Goal: Transaction & Acquisition: Purchase product/service

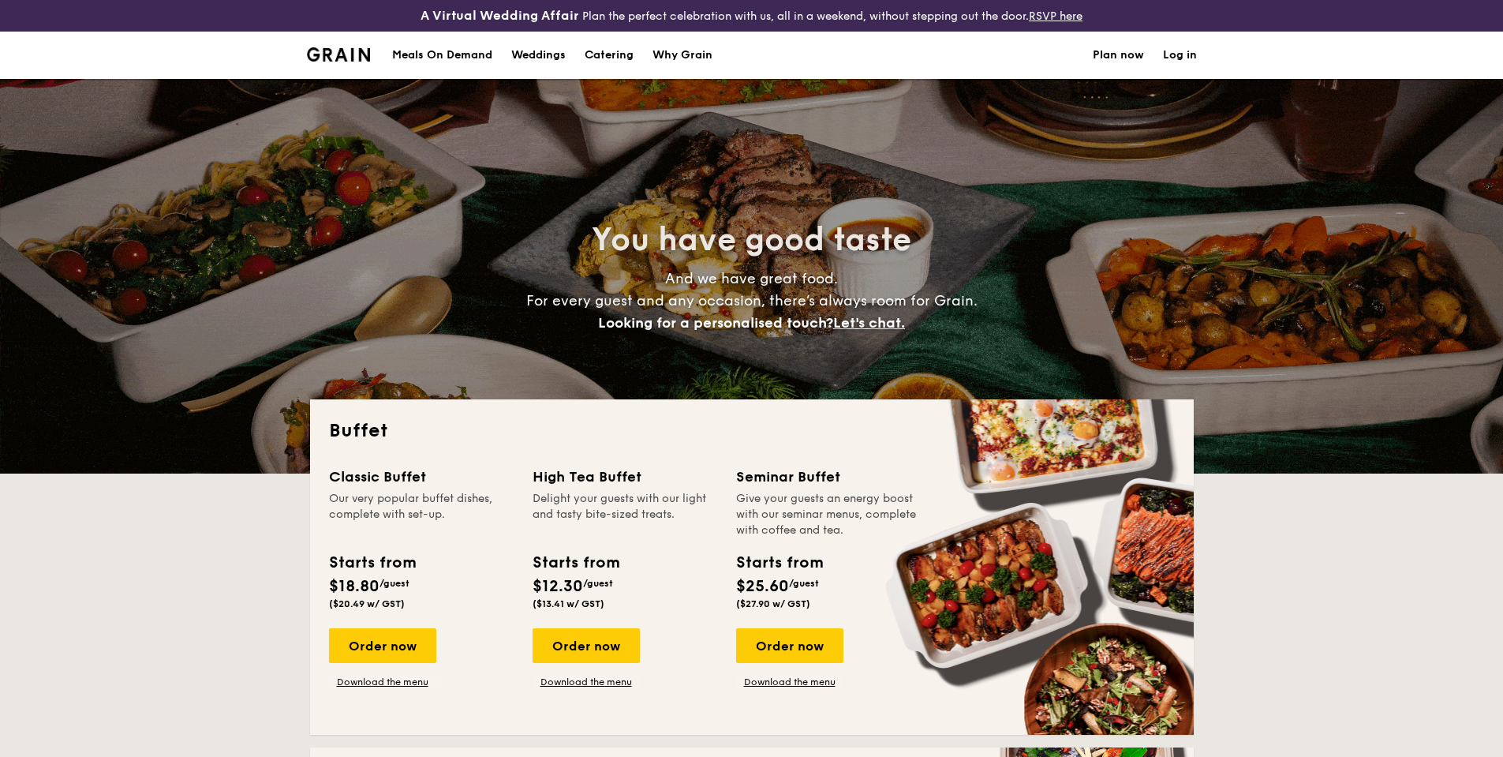
select select
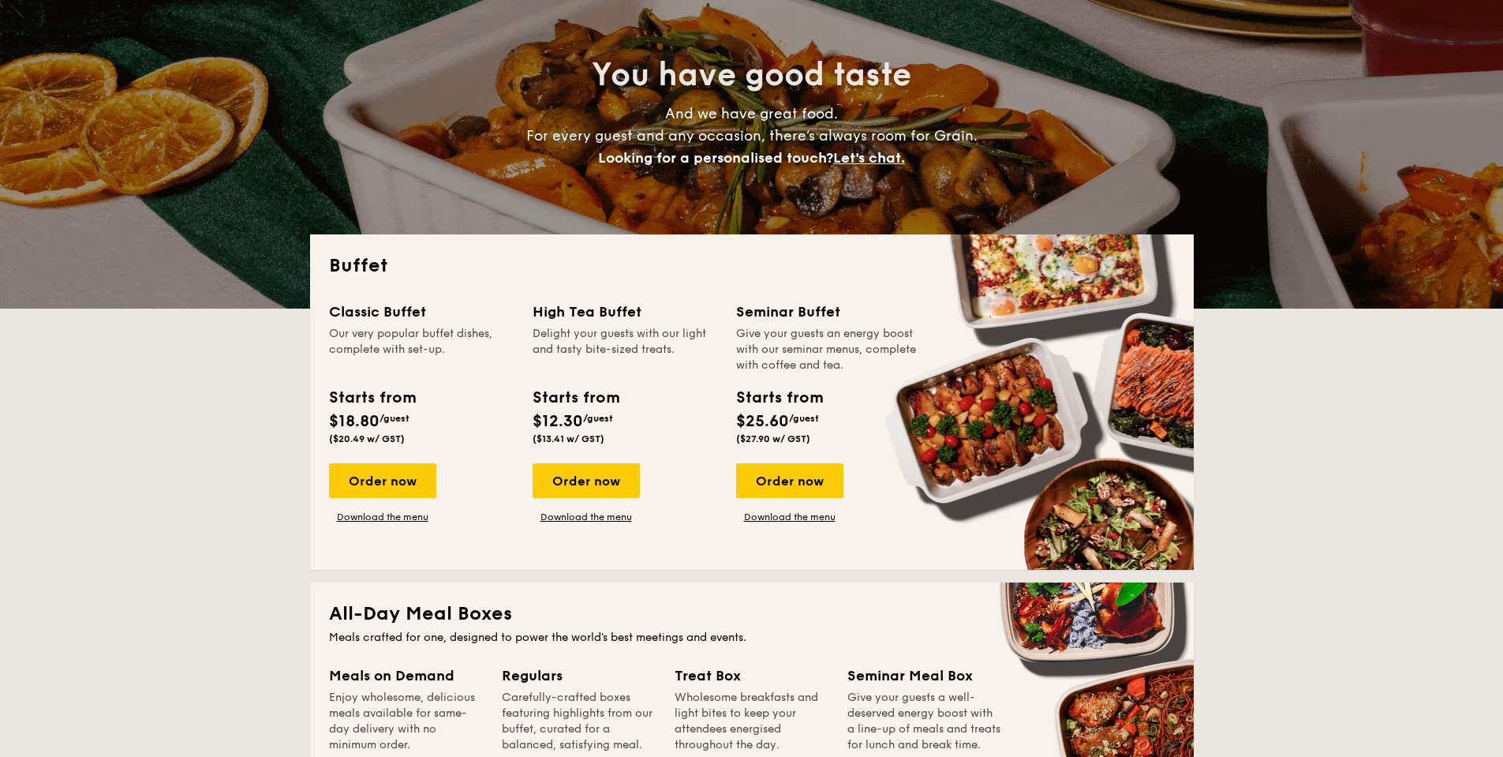
scroll to position [183, 0]
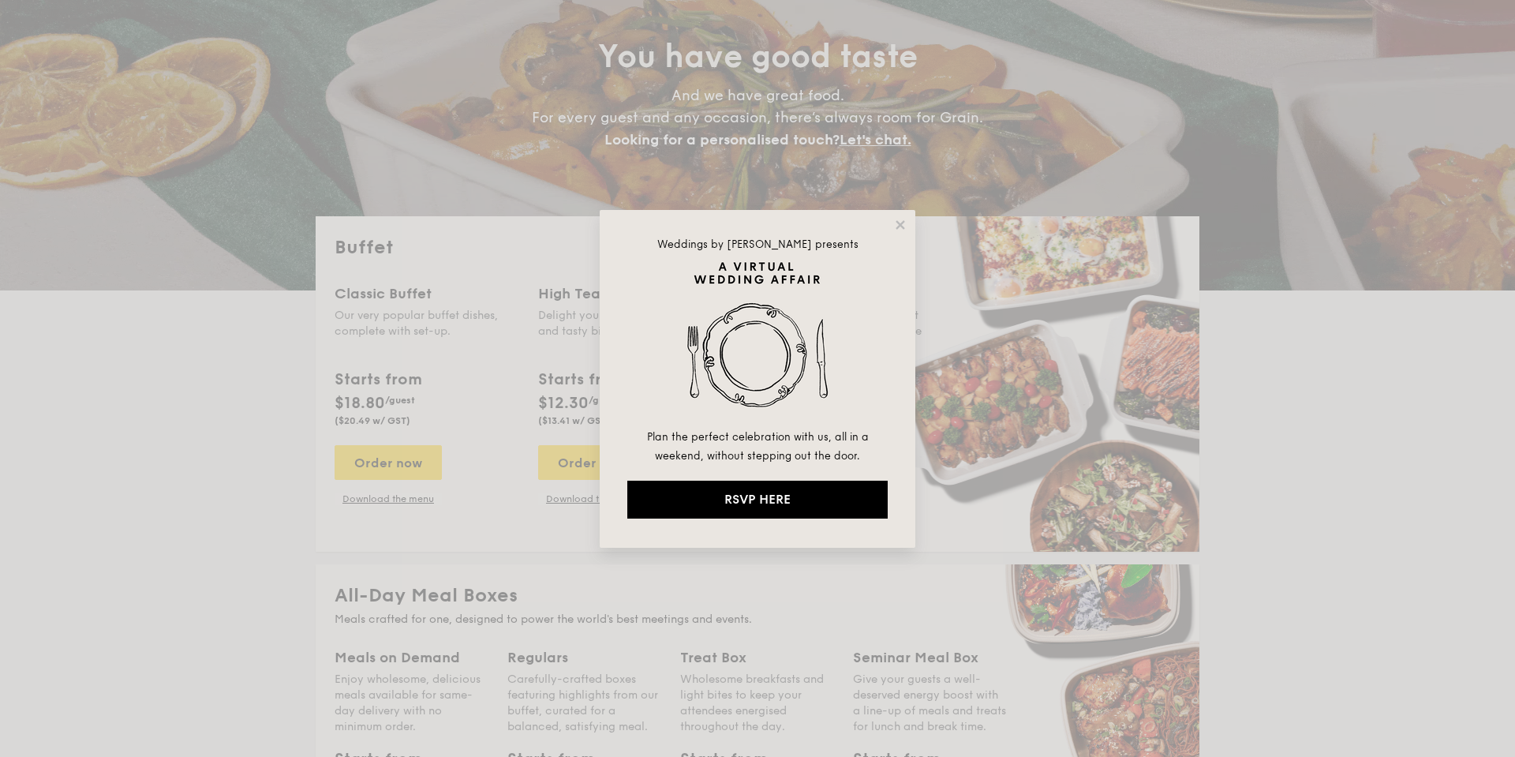
click at [896, 238] on div "Weddings by Grain presents Plan the perfect celebration with us, all in a weeke…" at bounding box center [758, 379] width 316 height 338
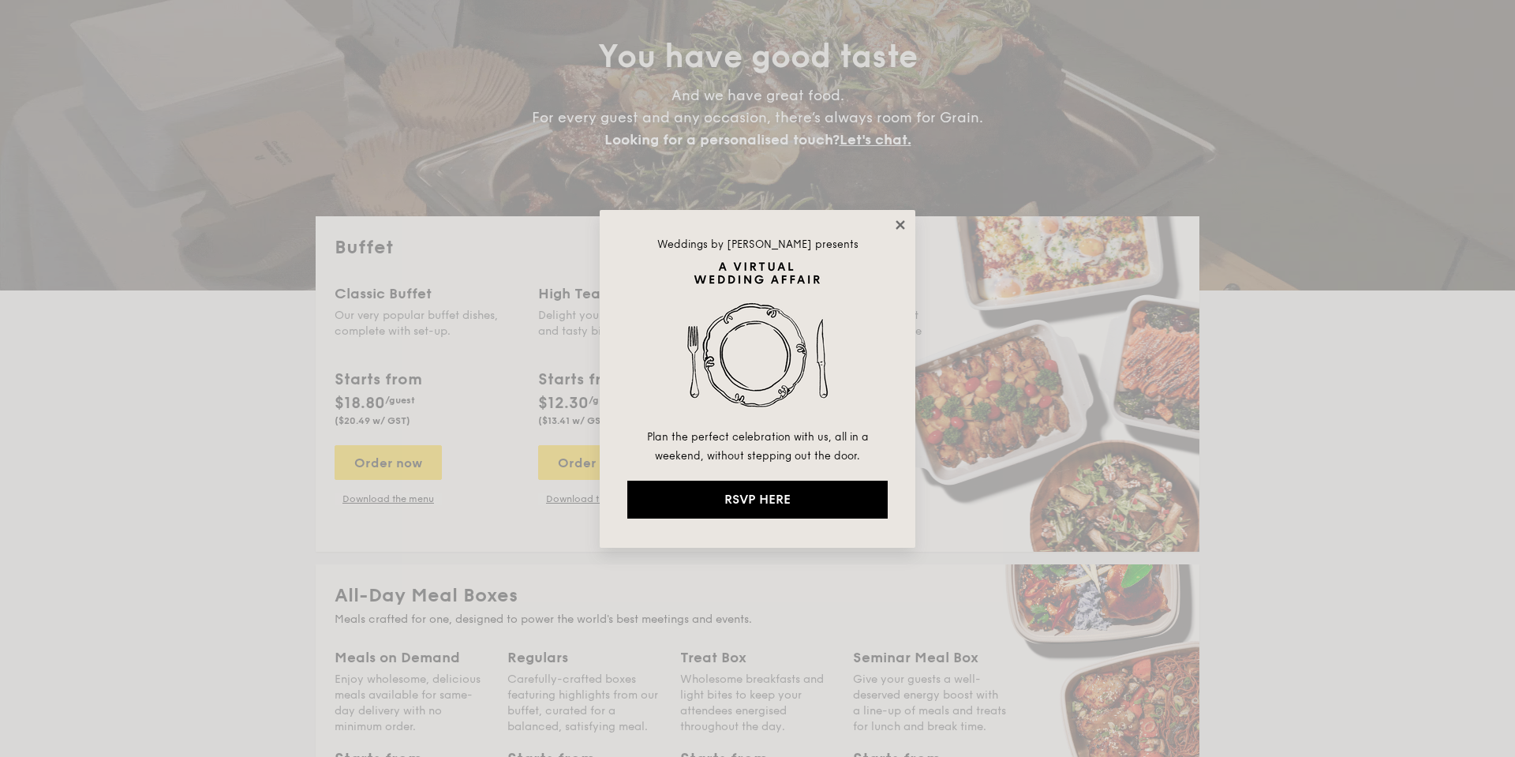
click at [901, 223] on icon at bounding box center [900, 224] width 9 height 9
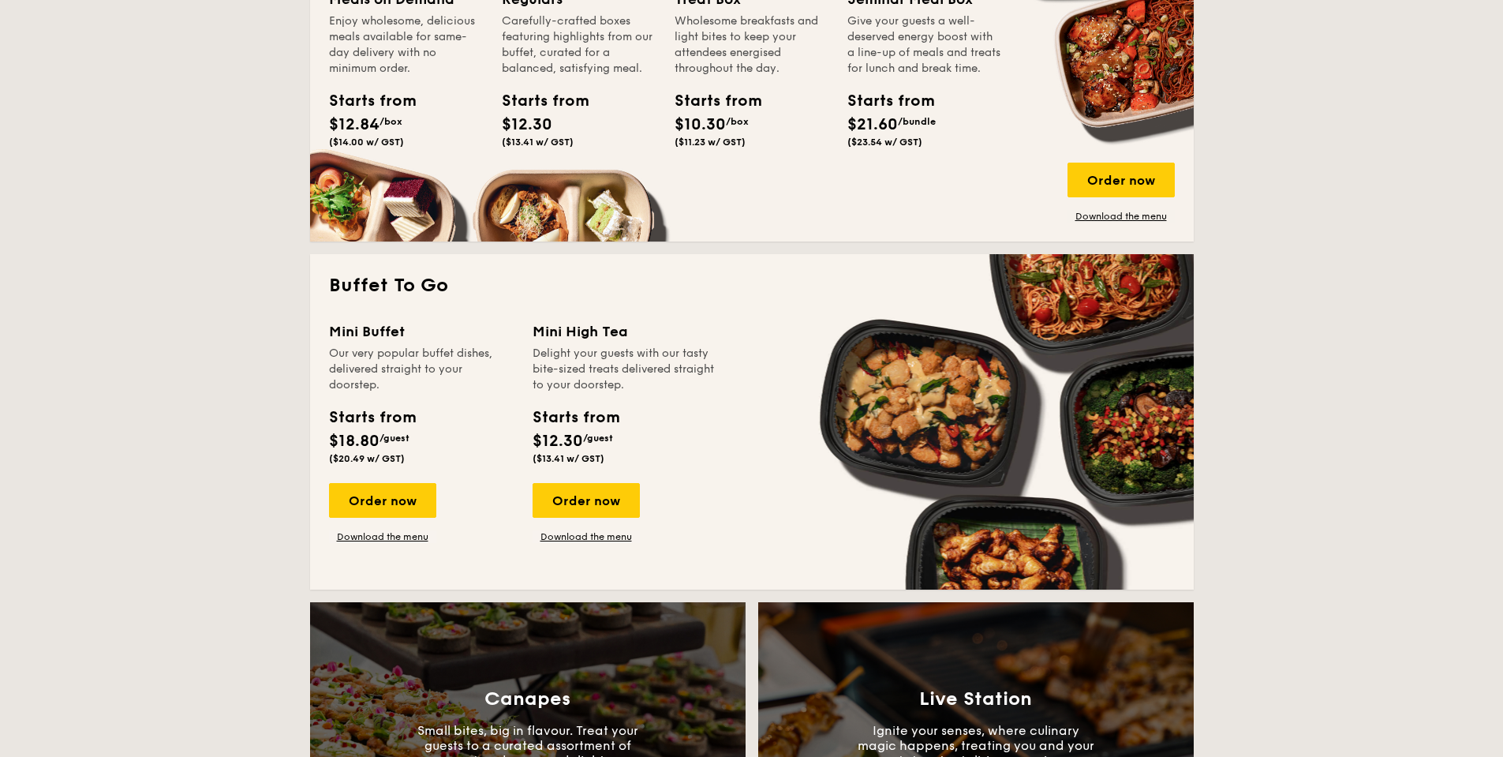
scroll to position [1046, 0]
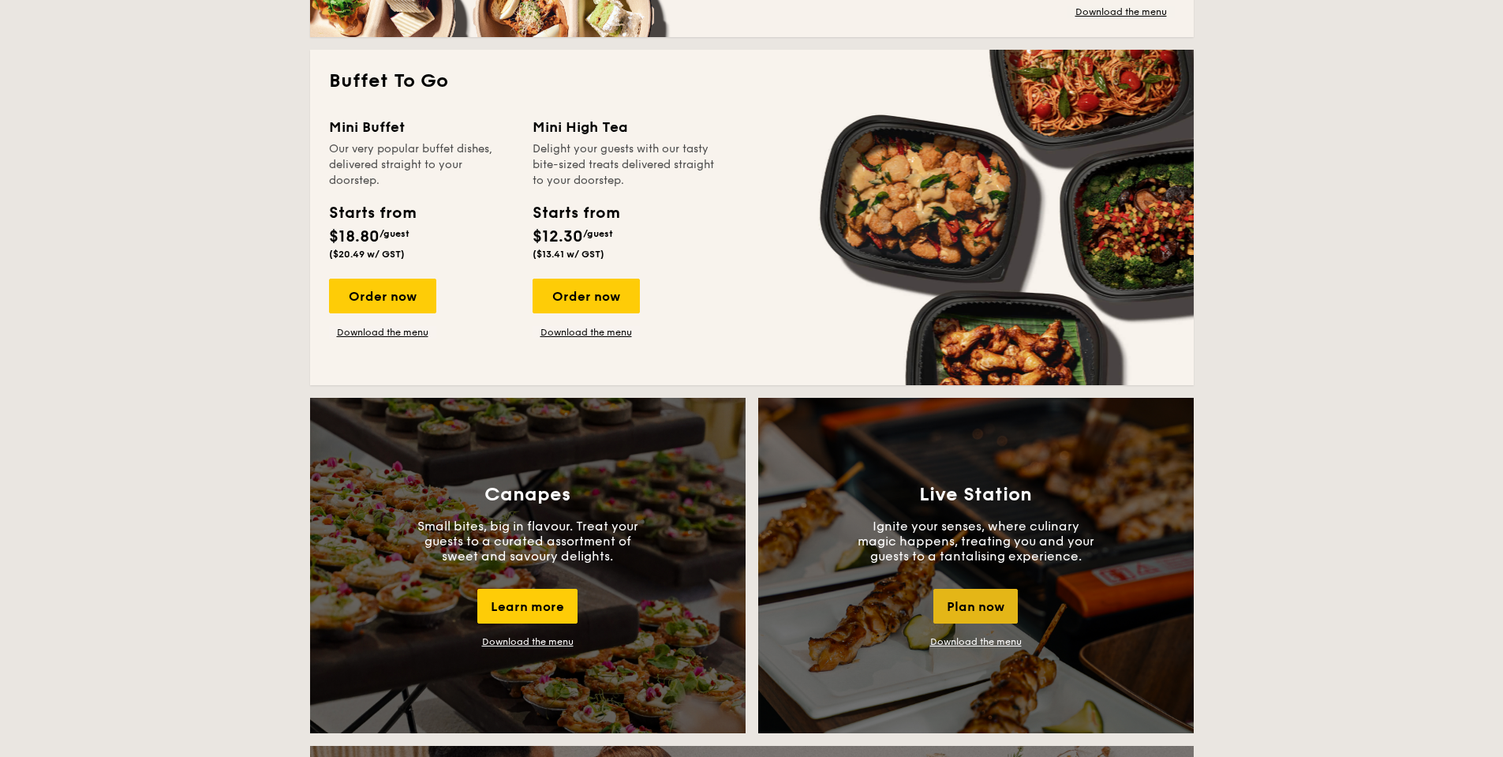
click at [989, 614] on div "Plan now" at bounding box center [976, 606] width 84 height 35
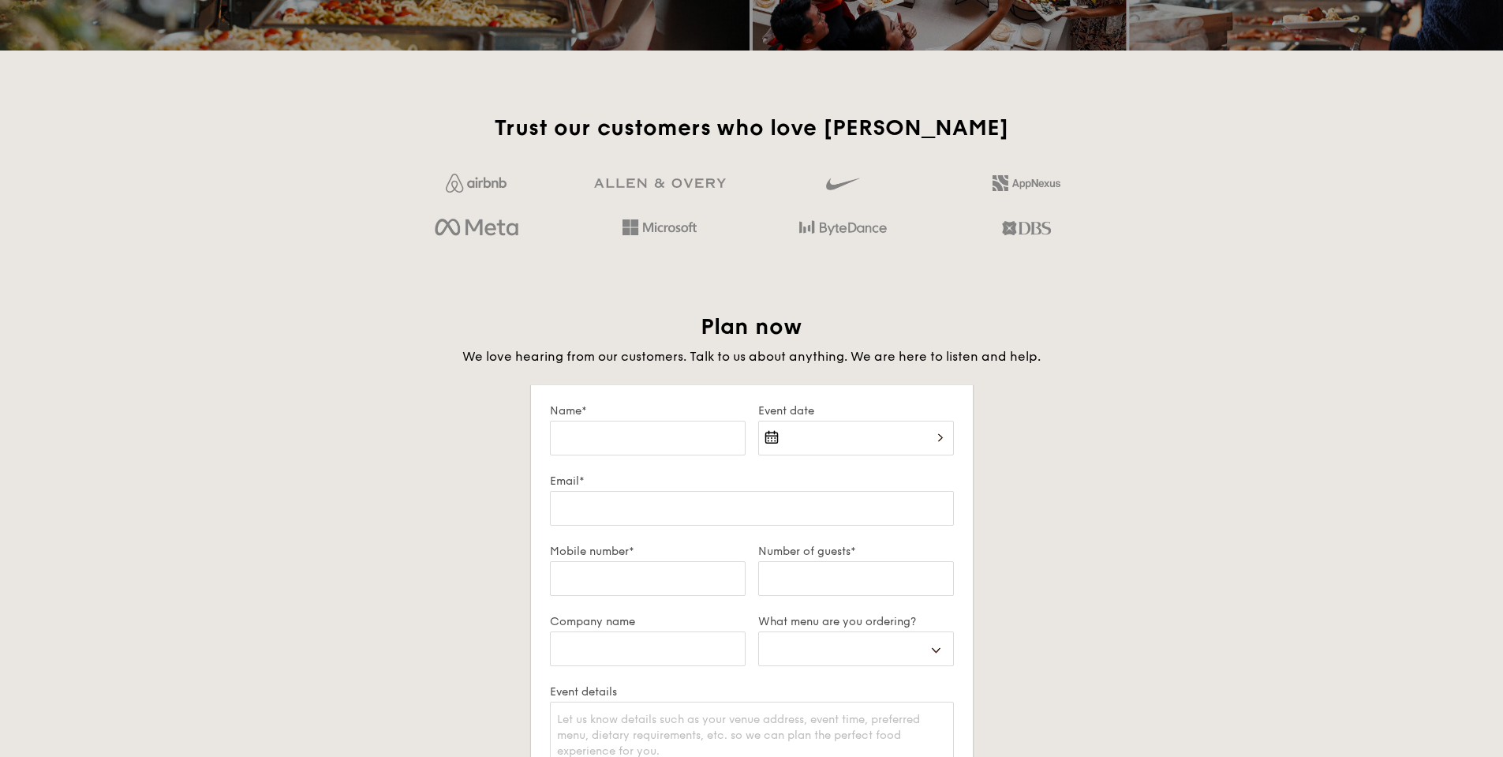
scroll to position [2740, 0]
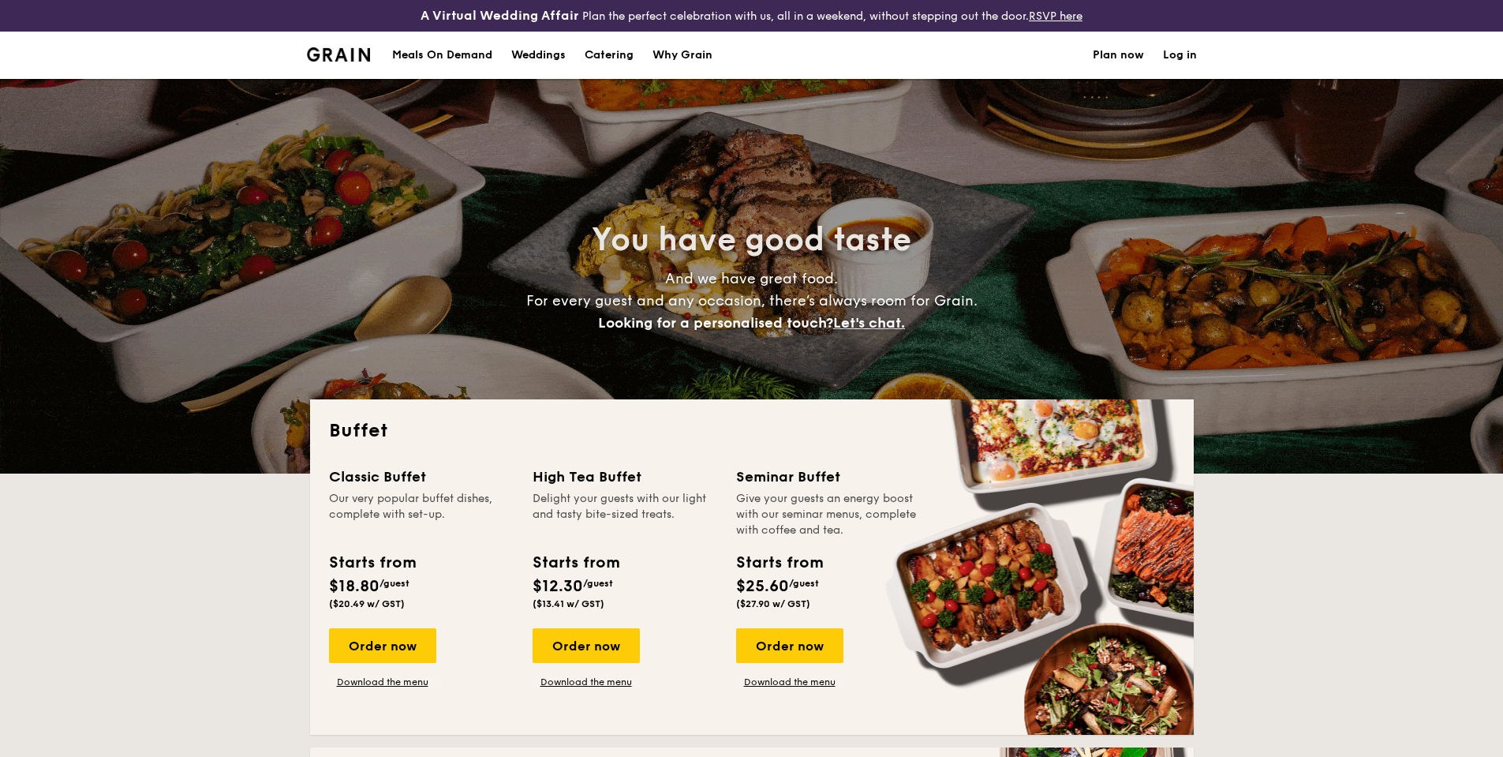
select select
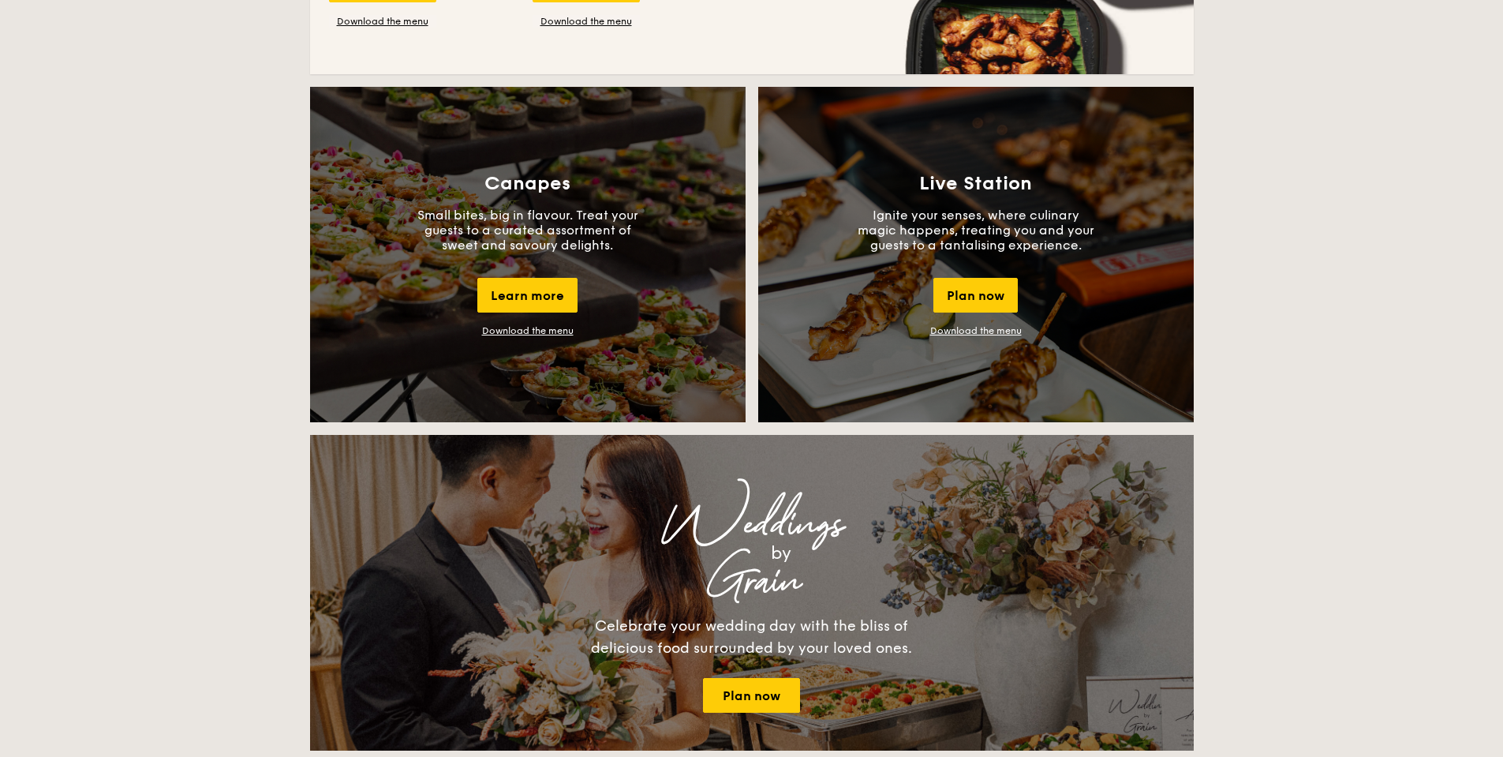
scroll to position [1356, 0]
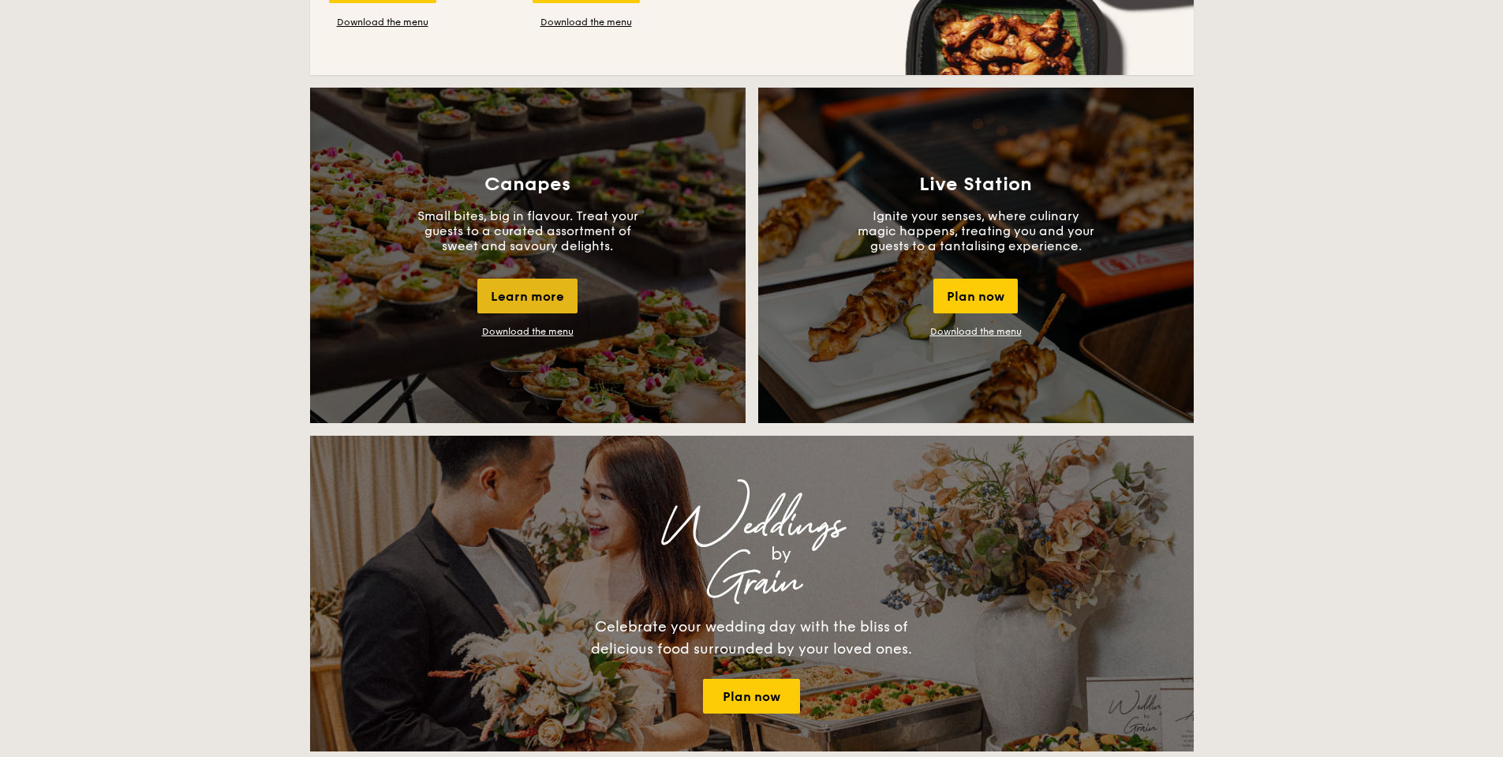
click at [519, 296] on div "Learn more" at bounding box center [527, 296] width 100 height 35
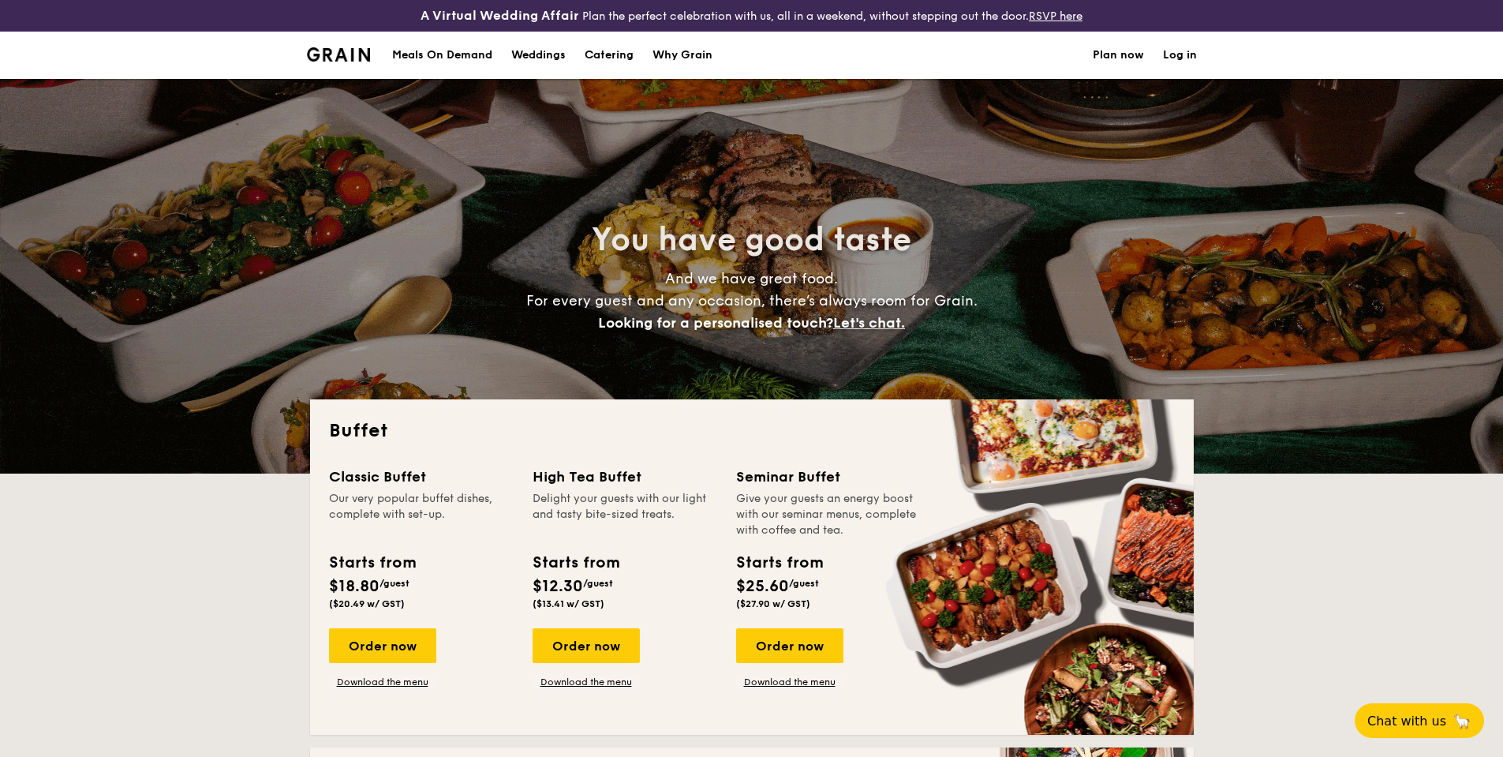
select select
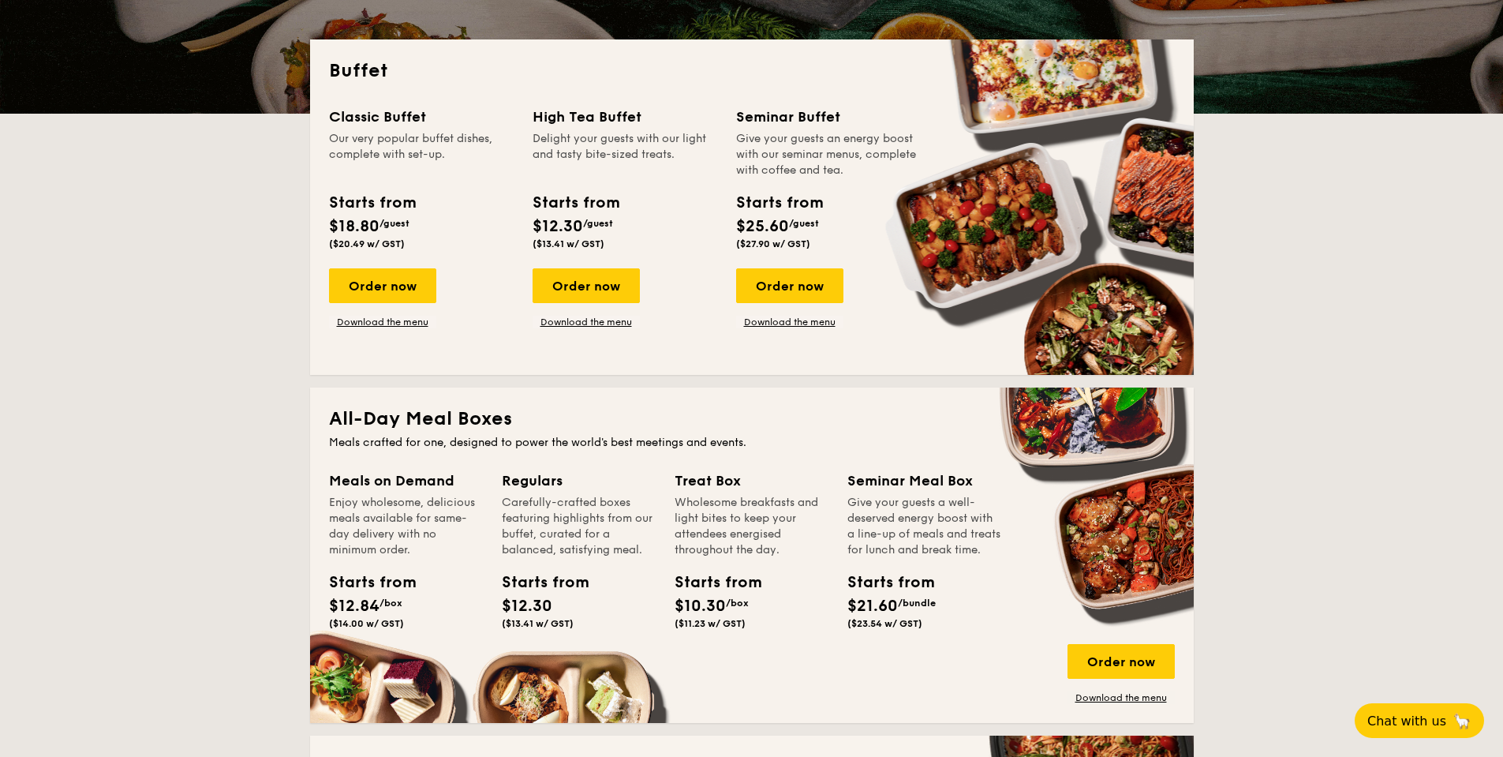
scroll to position [361, 0]
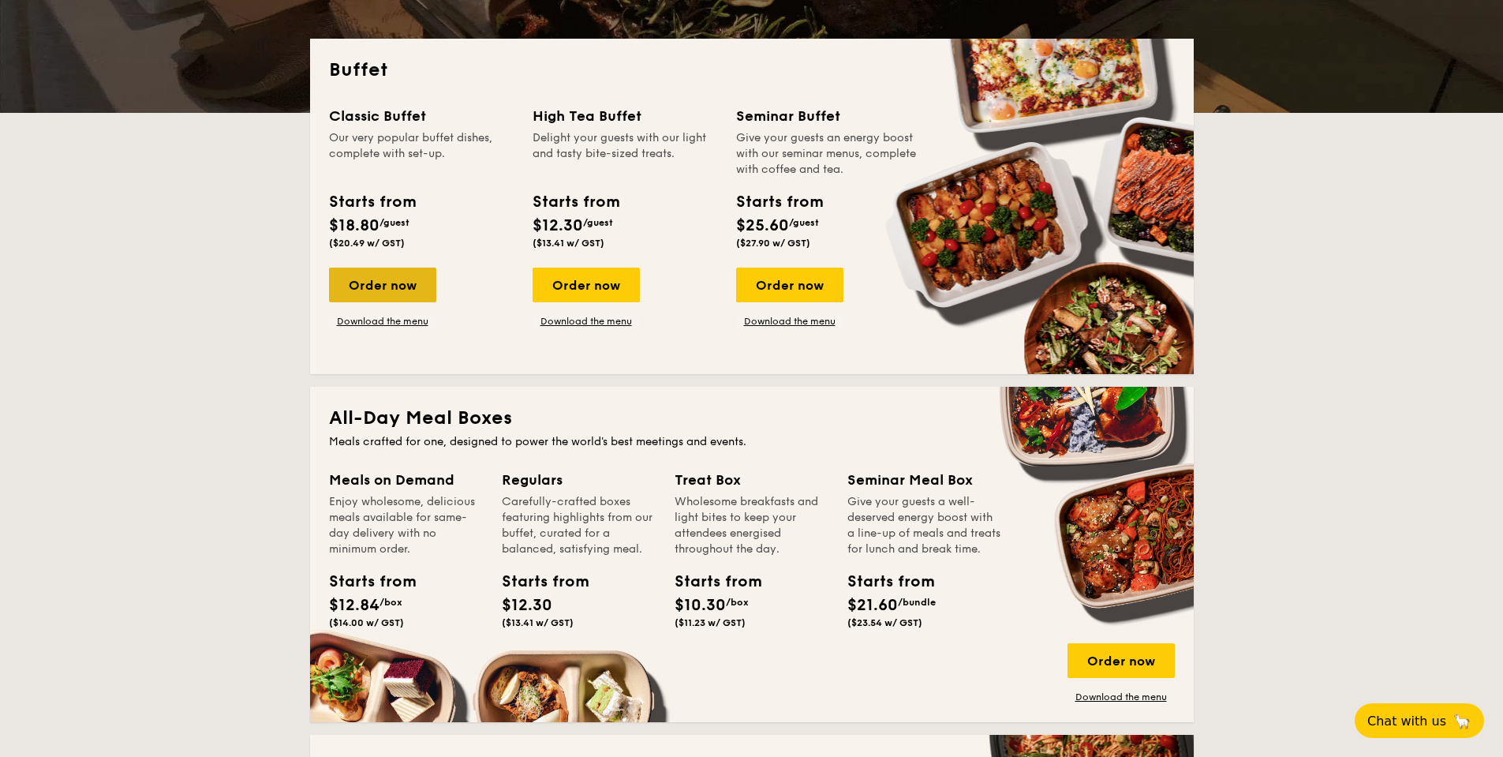
click at [395, 286] on div "Order now" at bounding box center [382, 285] width 107 height 35
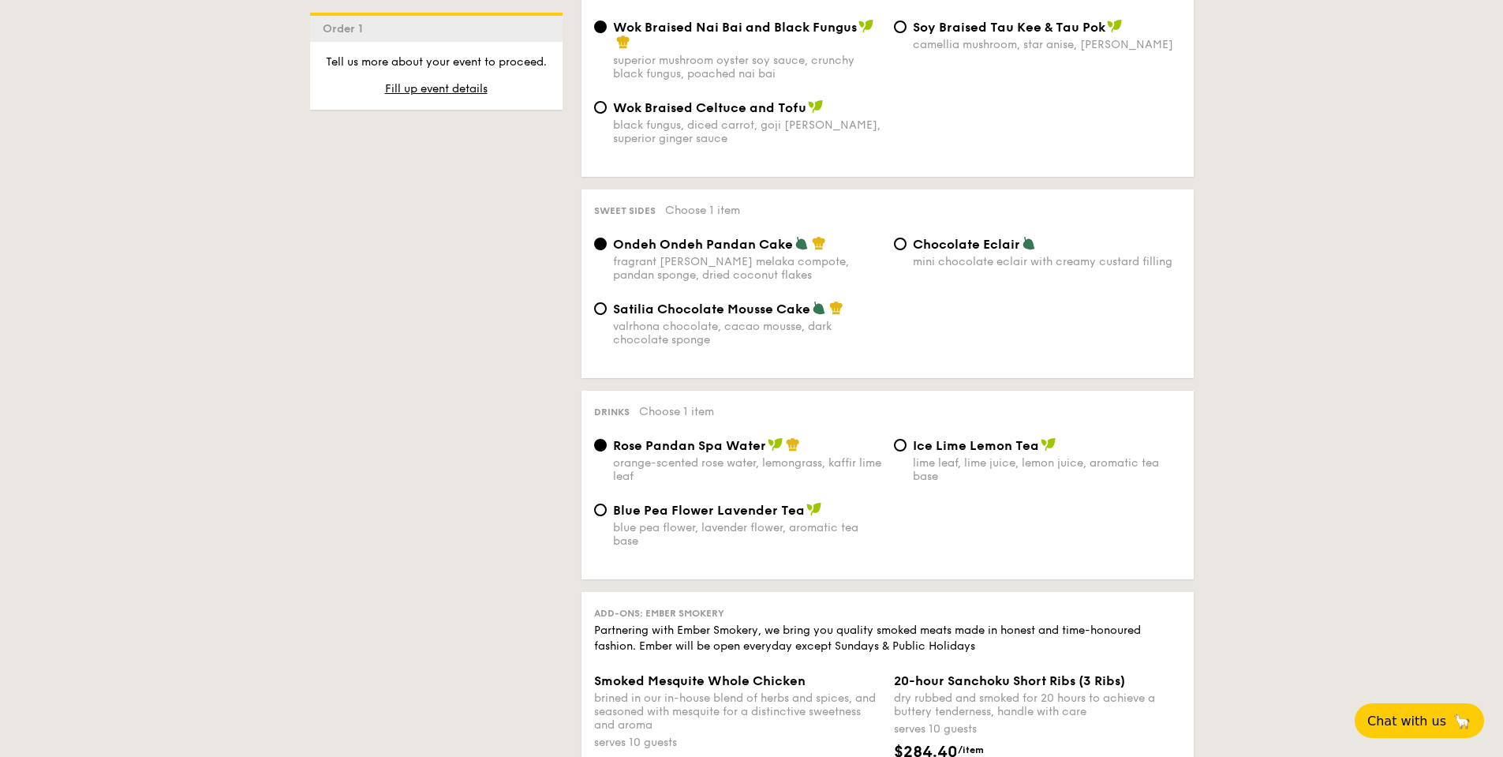
scroll to position [1300, 0]
